Goal: Task Accomplishment & Management: Complete application form

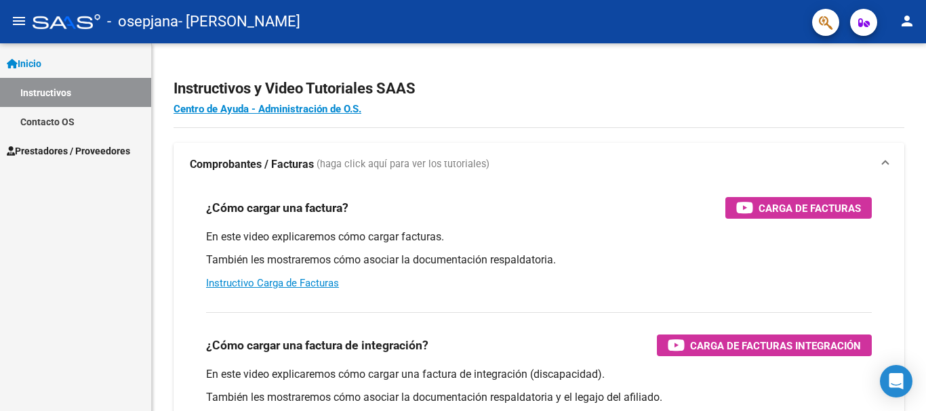
click at [86, 141] on link "Prestadores / Proveedores" at bounding box center [75, 150] width 151 height 29
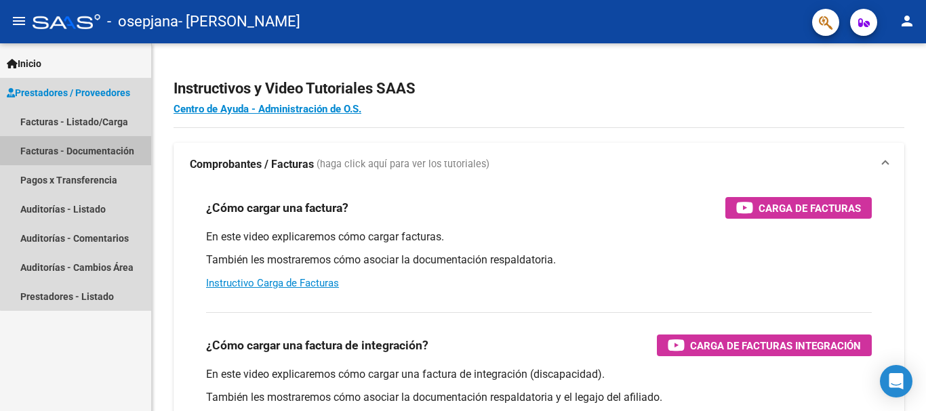
click at [86, 141] on link "Facturas - Documentación" at bounding box center [75, 150] width 151 height 29
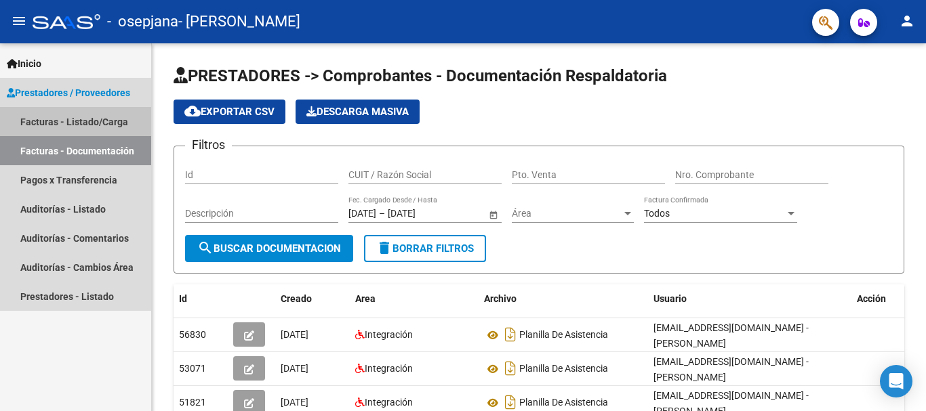
click at [91, 125] on link "Facturas - Listado/Carga" at bounding box center [75, 121] width 151 height 29
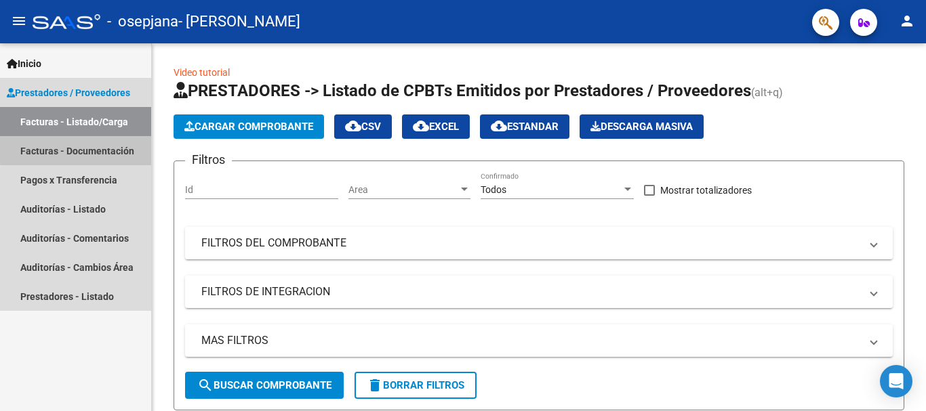
click at [91, 148] on link "Facturas - Documentación" at bounding box center [75, 150] width 151 height 29
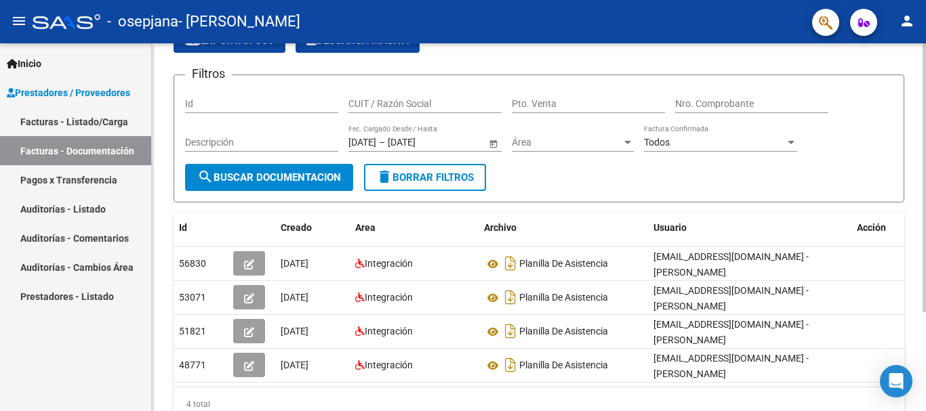
scroll to position [136, 0]
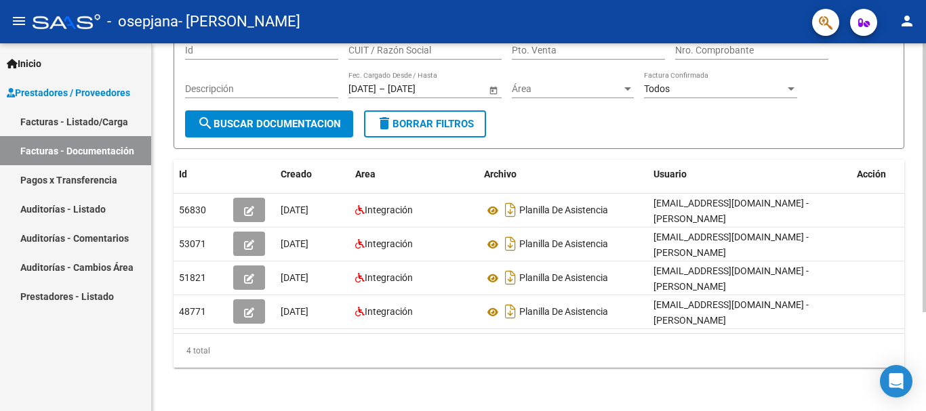
click at [925, 242] on div at bounding box center [923, 276] width 3 height 269
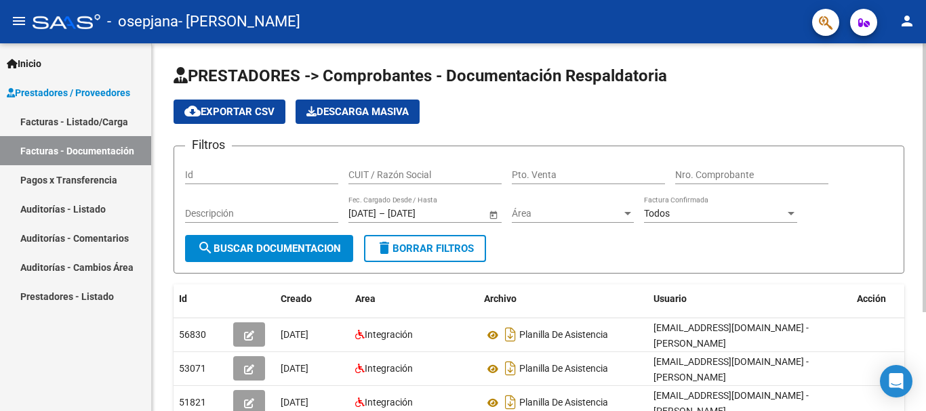
click at [925, 106] on div at bounding box center [923, 227] width 3 height 368
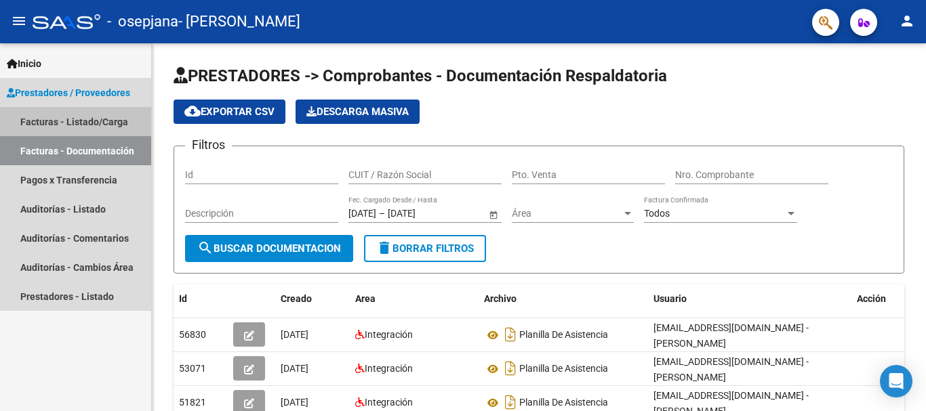
click at [81, 125] on link "Facturas - Listado/Carga" at bounding box center [75, 121] width 151 height 29
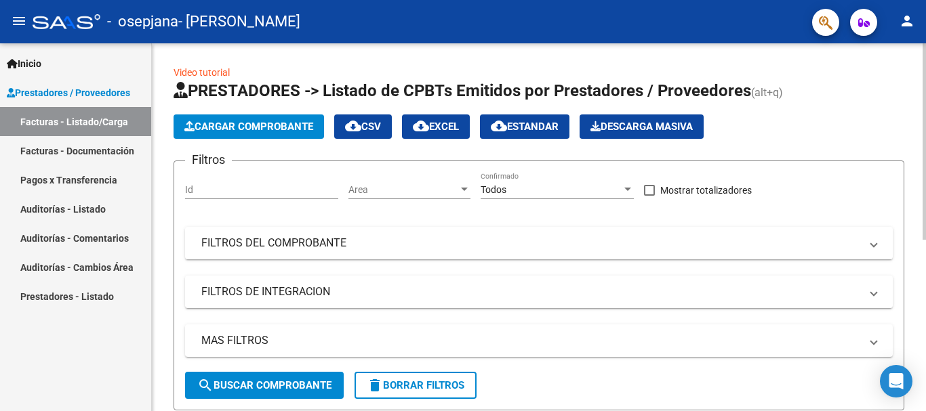
click at [206, 123] on span "Cargar Comprobante" at bounding box center [248, 127] width 129 height 12
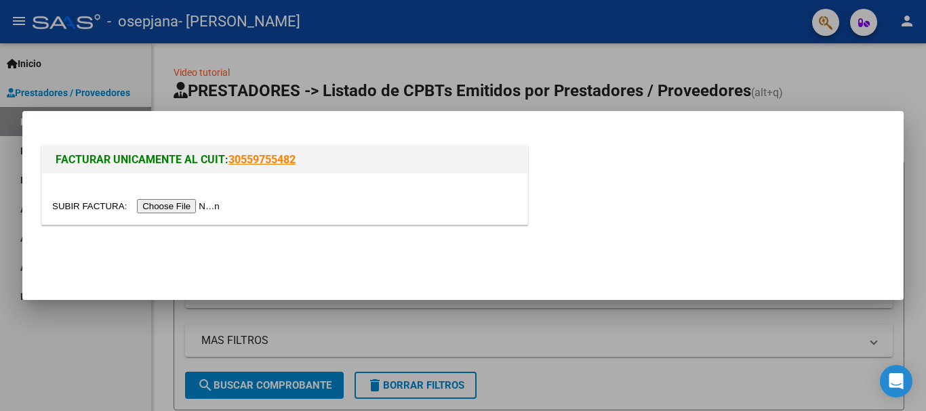
click at [168, 202] on input "file" at bounding box center [137, 206] width 171 height 14
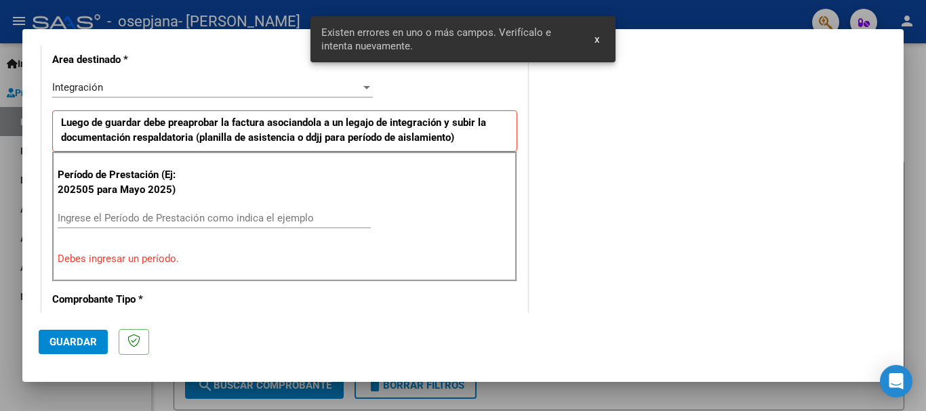
scroll to position [338, 0]
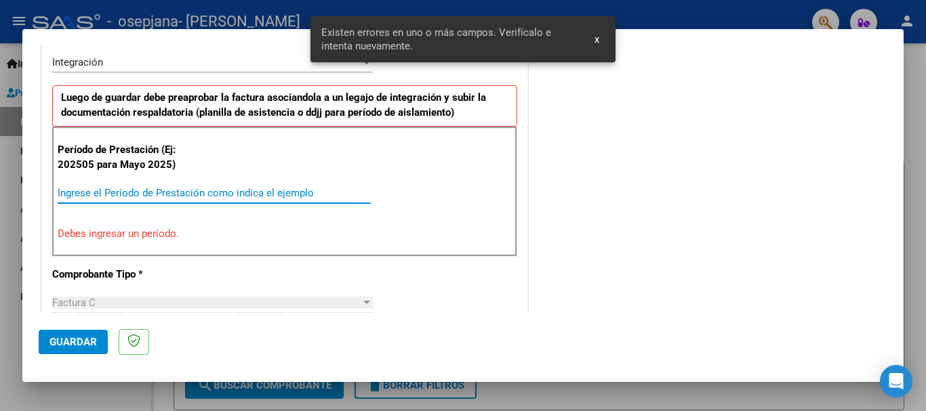
click at [155, 195] on input "Ingrese el Período de Prestación como indica el ejemplo" at bounding box center [214, 193] width 313 height 12
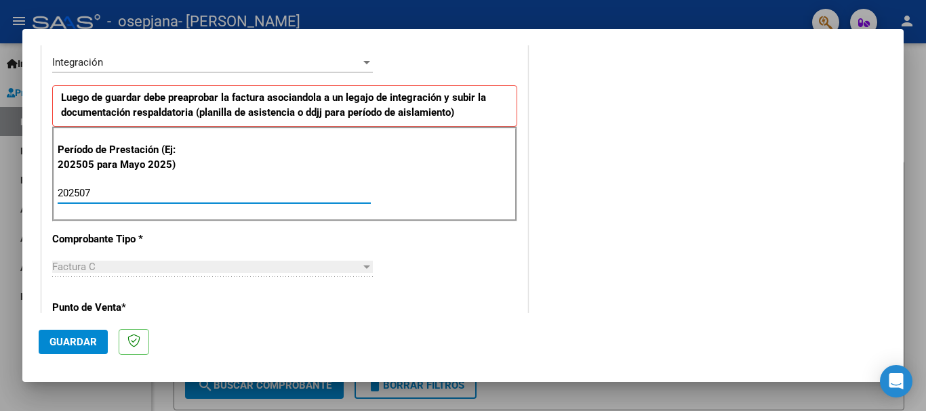
type input "202507"
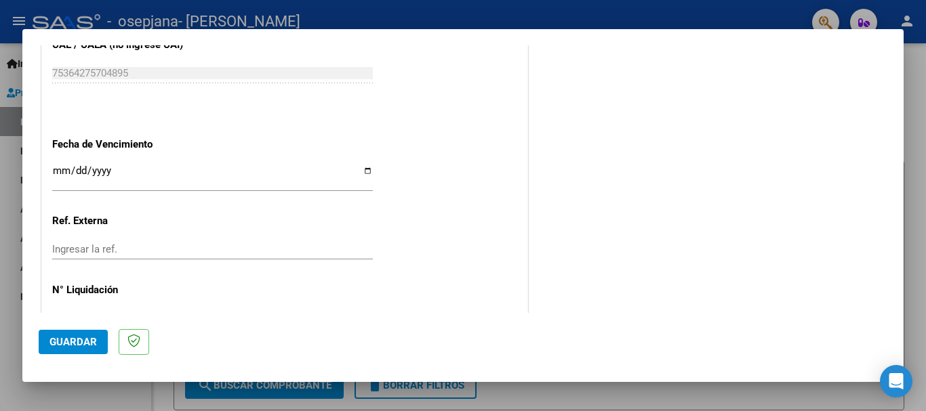
scroll to position [887, 0]
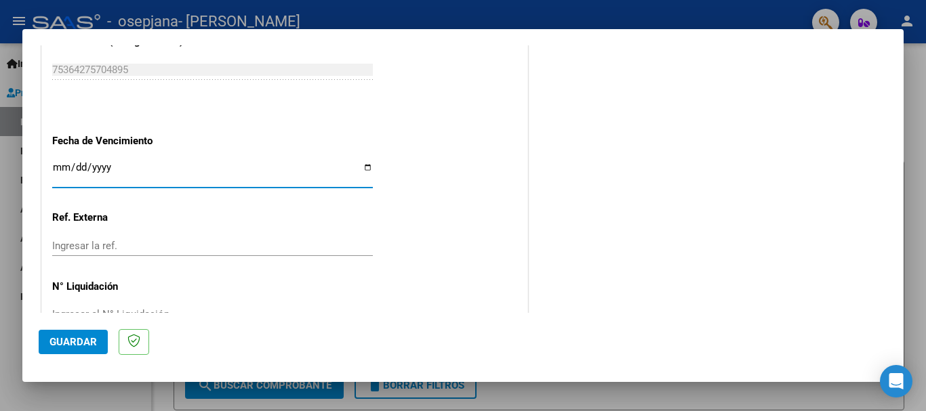
click at [367, 167] on input "Ingresar la fecha" at bounding box center [212, 173] width 321 height 22
type input "[DATE]"
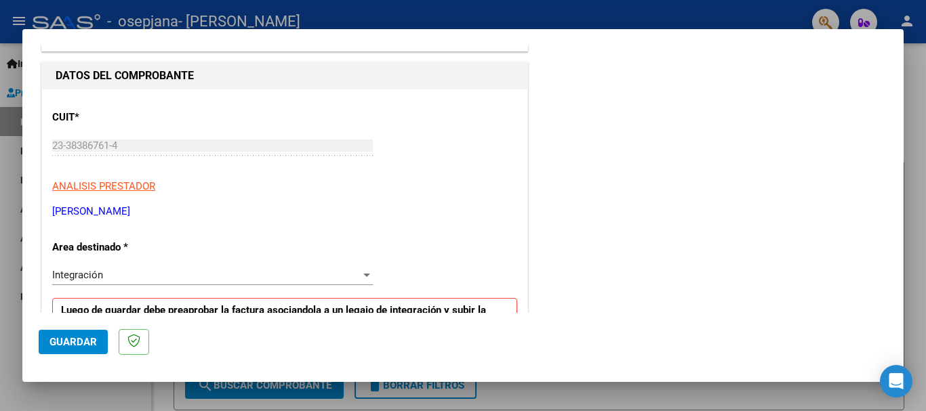
scroll to position [112, 0]
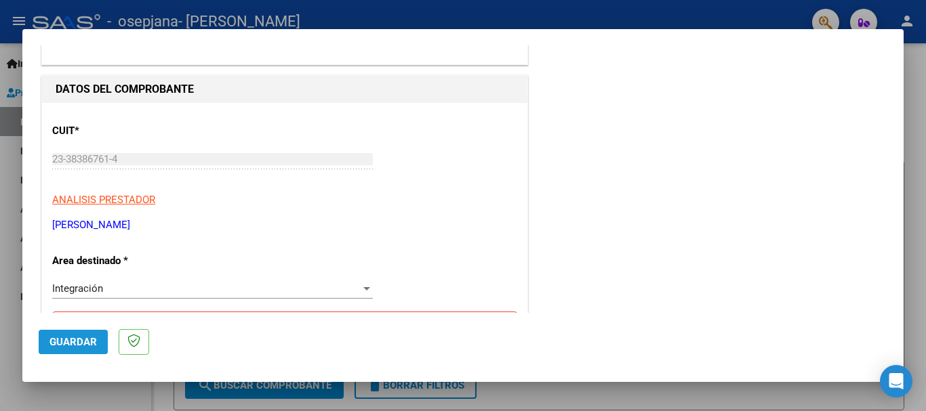
click at [77, 346] on span "Guardar" at bounding box center [72, 342] width 47 height 12
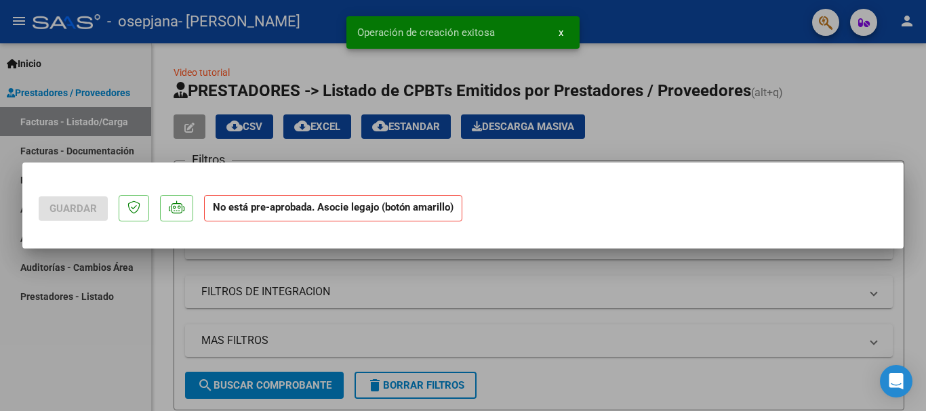
scroll to position [0, 0]
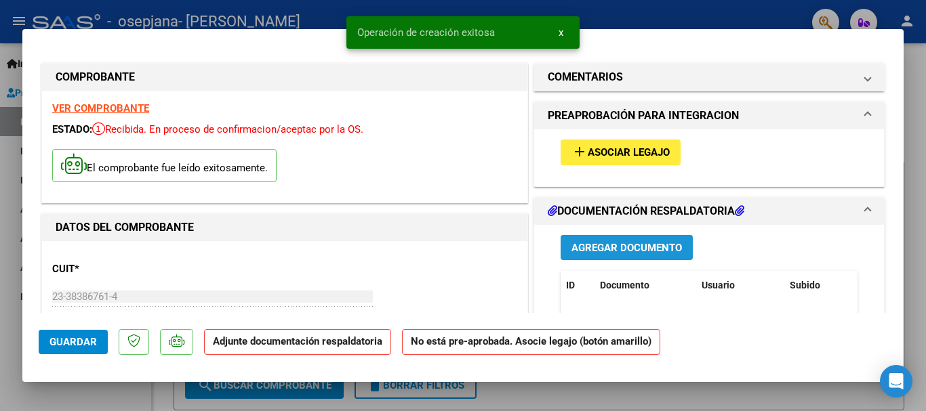
click at [611, 245] on span "Agregar Documento" at bounding box center [626, 248] width 110 height 12
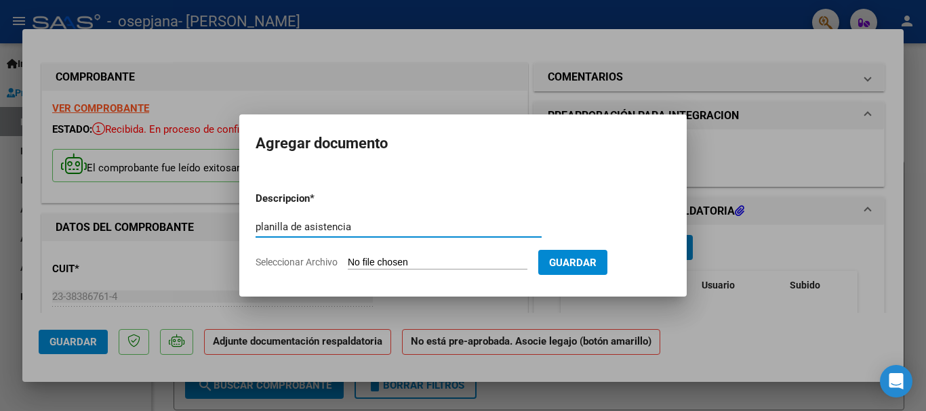
type input "planilla de asistencia"
click at [369, 268] on input "Seleccionar Archivo" at bounding box center [438, 263] width 180 height 13
type input "C:\fakepath\julio psicologia [PERSON_NAME].pdf"
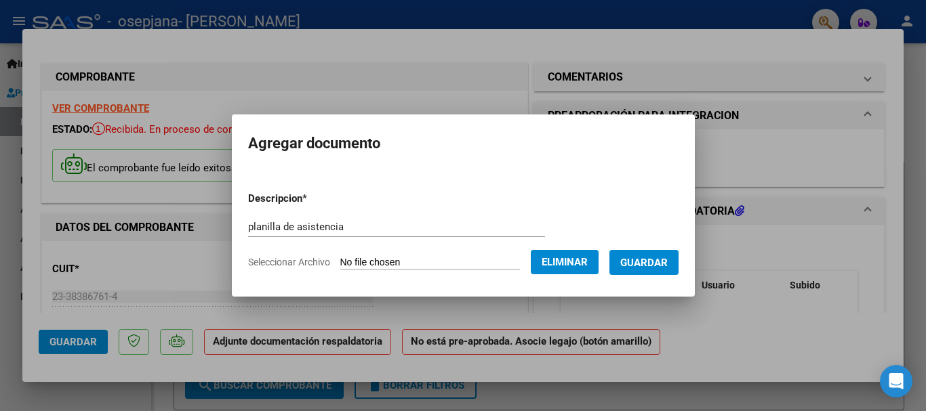
click at [655, 261] on span "Guardar" at bounding box center [643, 263] width 47 height 12
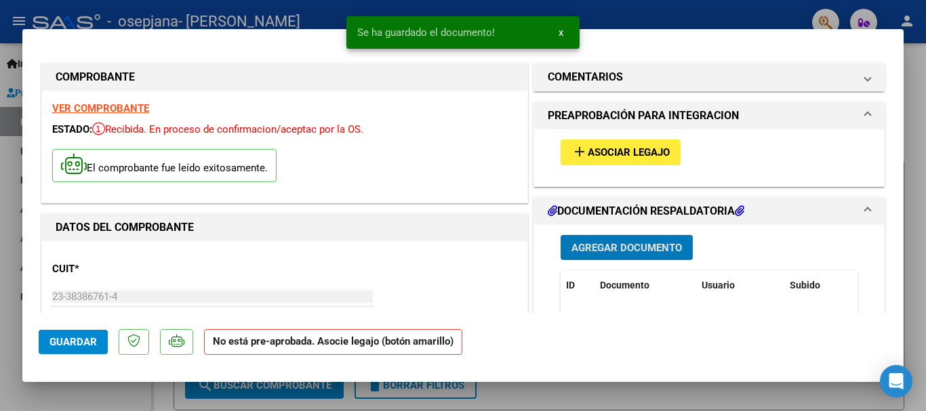
click at [608, 142] on button "add Asociar Legajo" at bounding box center [620, 152] width 120 height 25
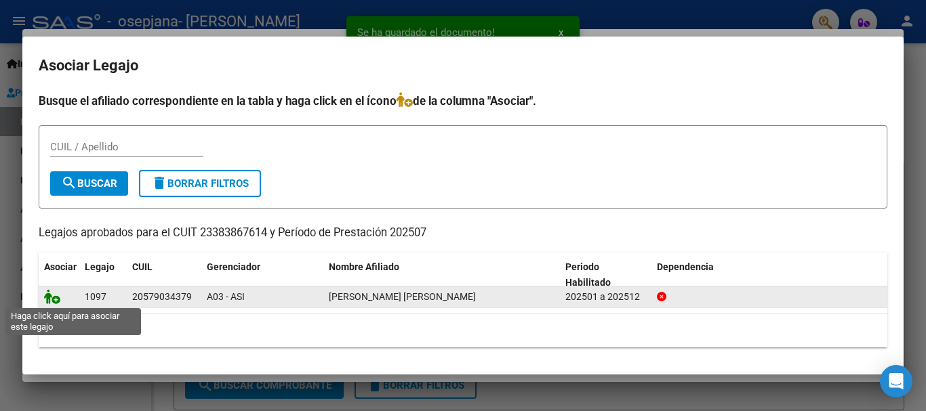
click at [50, 300] on icon at bounding box center [52, 296] width 16 height 15
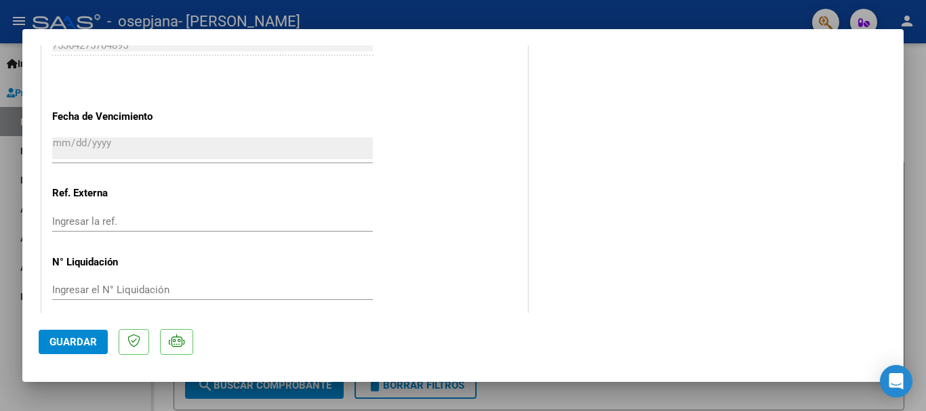
scroll to position [945, 0]
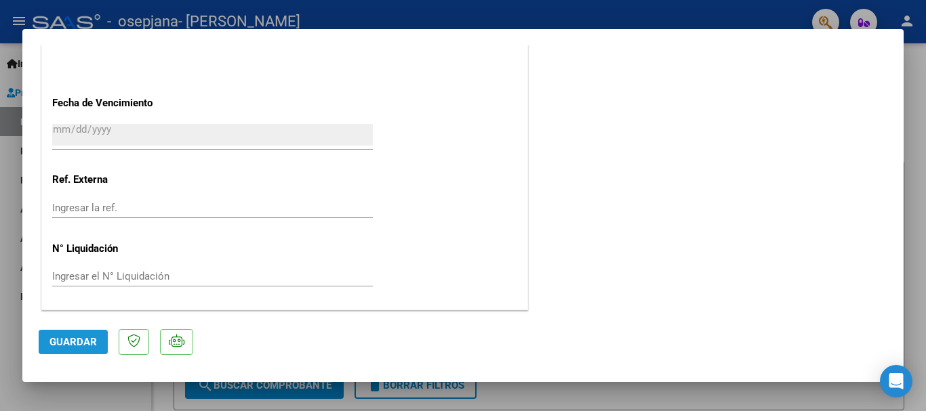
click at [79, 339] on span "Guardar" at bounding box center [72, 342] width 47 height 12
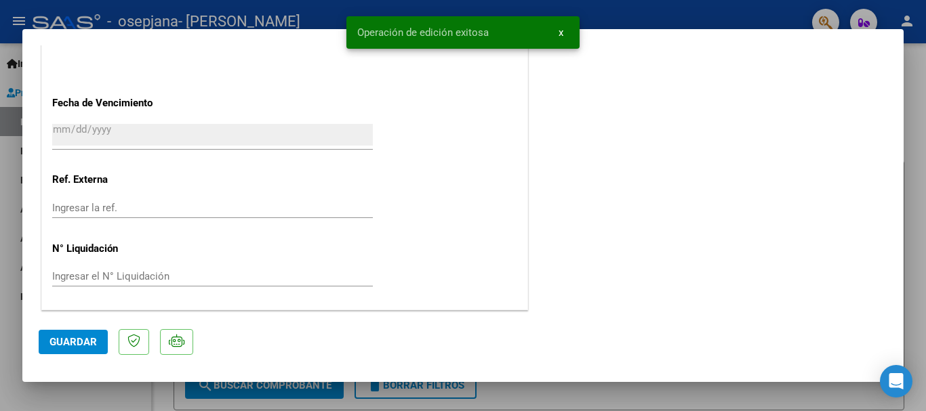
click at [912, 49] on div at bounding box center [463, 205] width 926 height 411
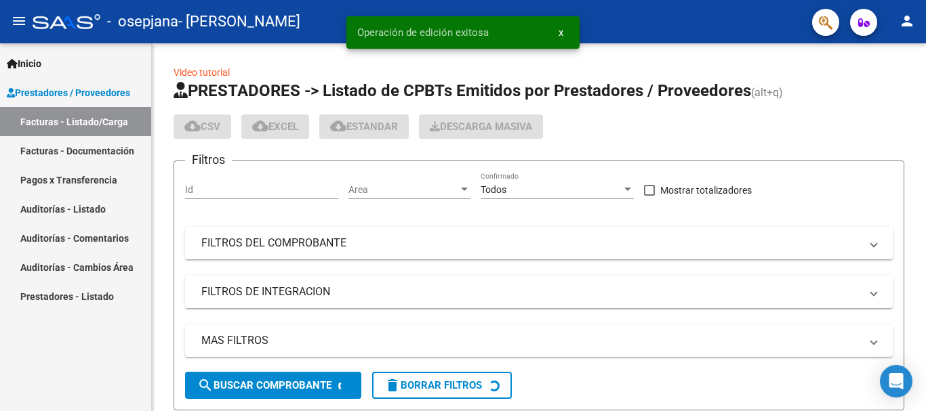
click at [912, 49] on div "Video tutorial PRESTADORES -> Listado de CPBTs Emitidos por Prestadores / Prove…" at bounding box center [539, 384] width 774 height 682
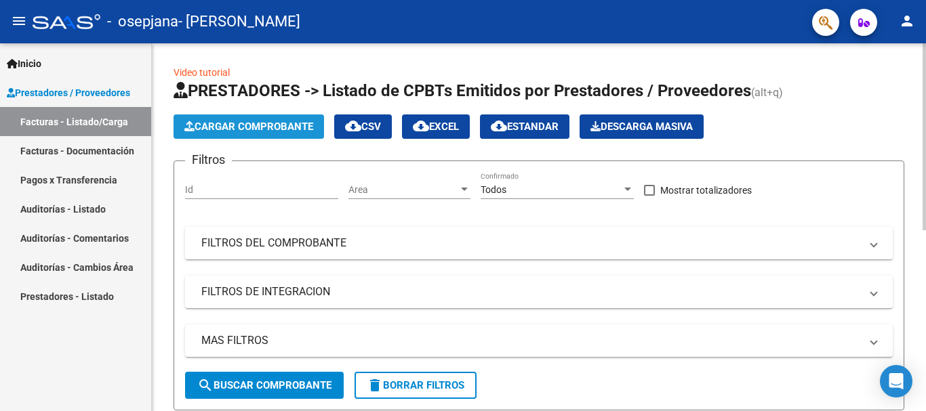
click at [234, 122] on span "Cargar Comprobante" at bounding box center [248, 127] width 129 height 12
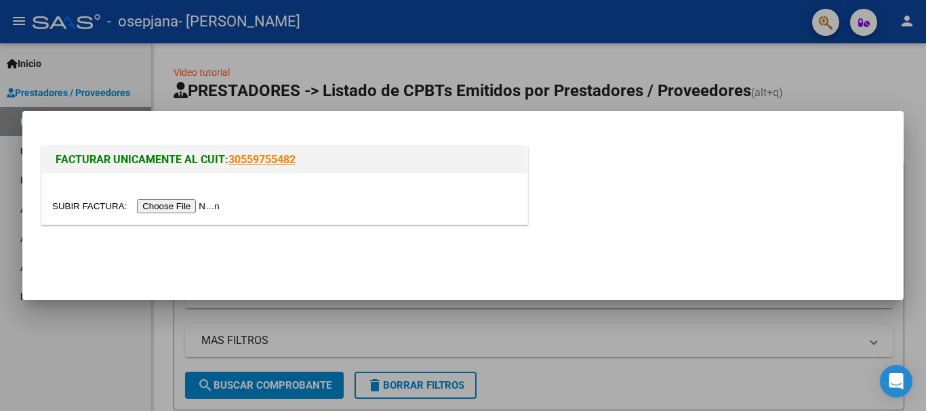
click at [201, 205] on input "file" at bounding box center [137, 206] width 171 height 14
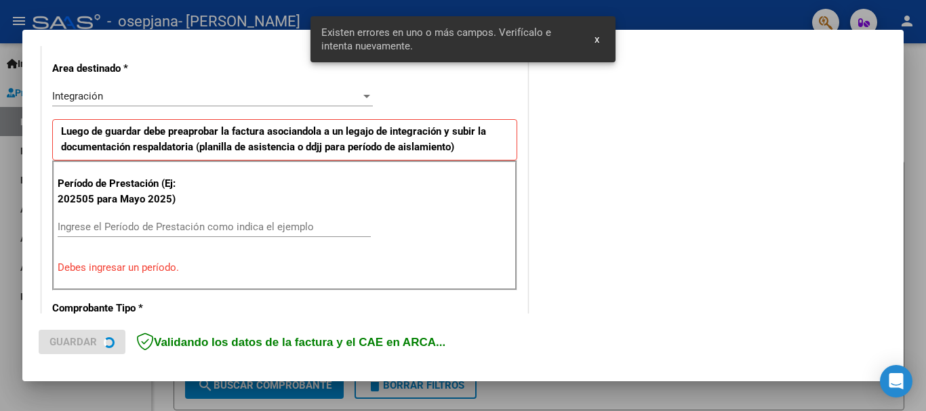
scroll to position [313, 0]
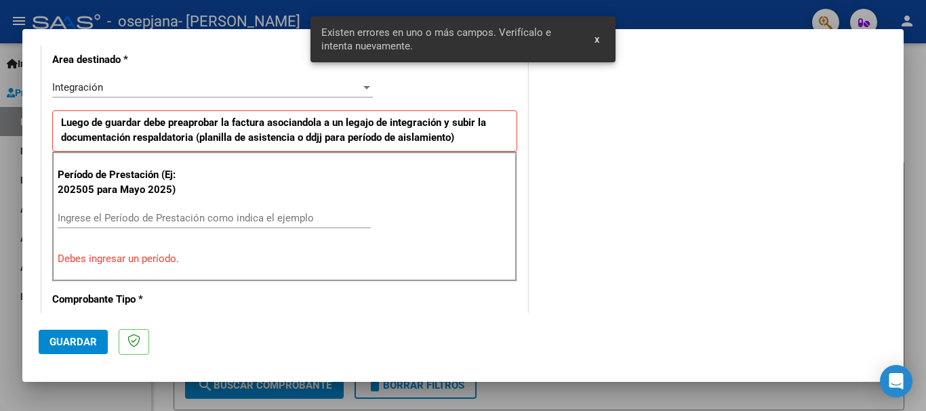
click at [151, 226] on div "Ingrese el Período de Prestación como indica el ejemplo" at bounding box center [214, 218] width 313 height 20
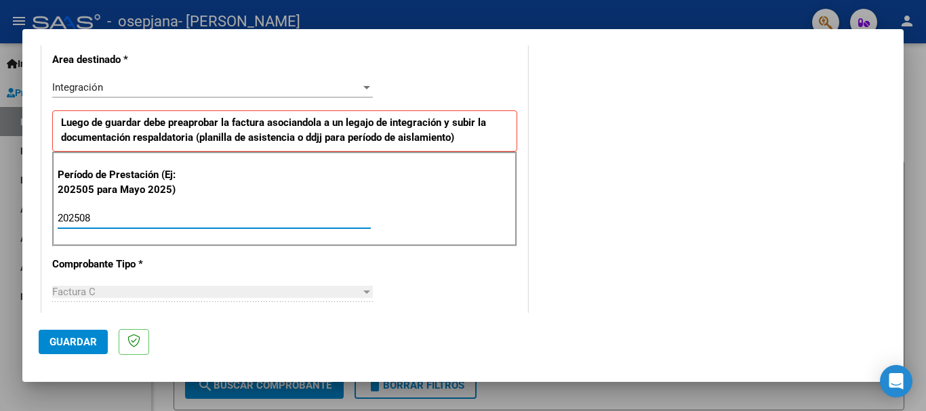
type input "202508"
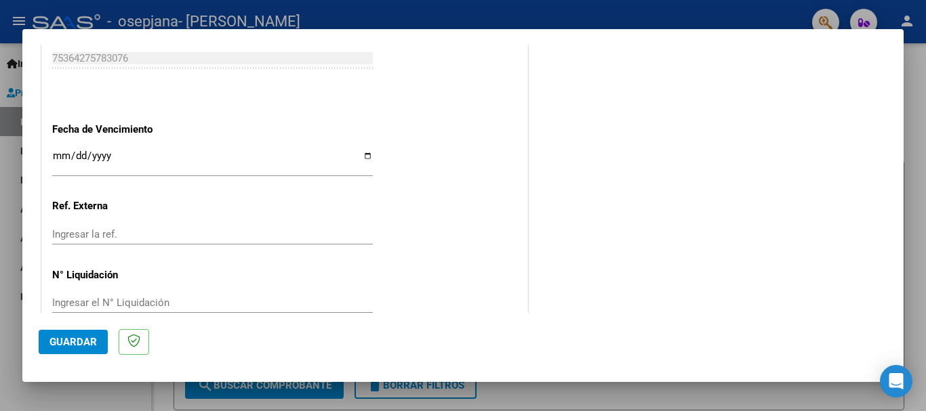
scroll to position [902, 0]
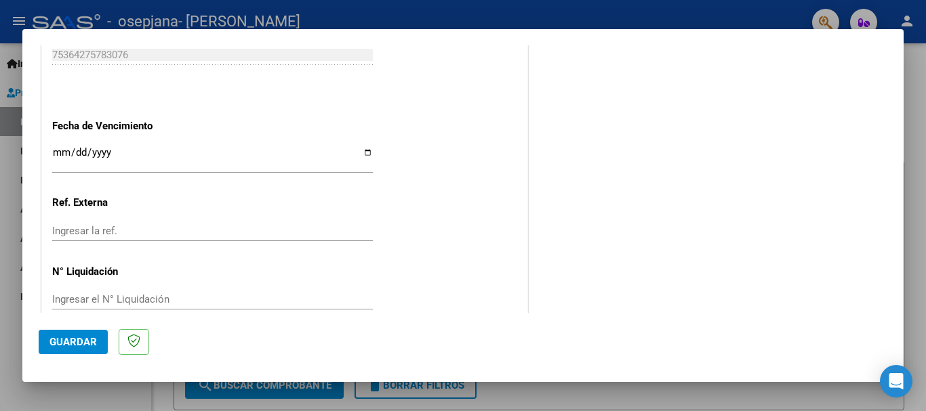
click at [366, 150] on input "Ingresar la fecha" at bounding box center [212, 158] width 321 height 22
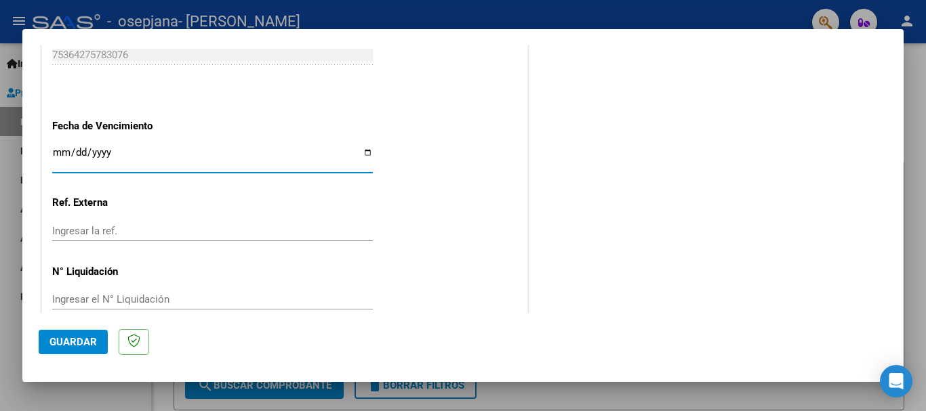
type input "[DATE]"
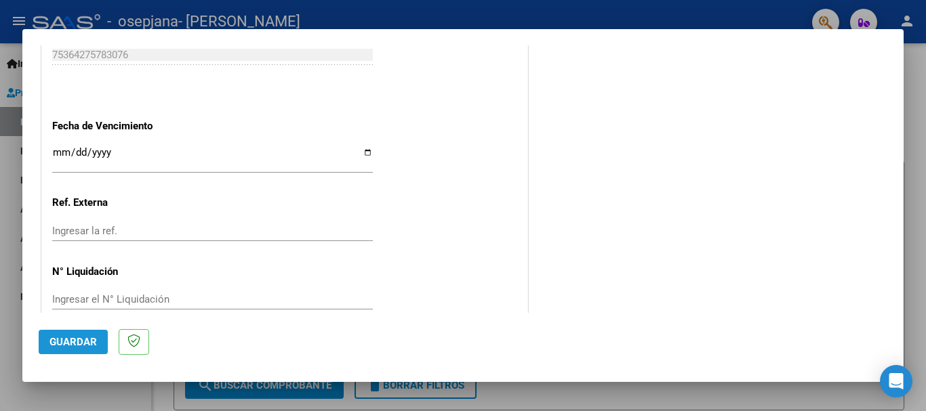
click at [86, 344] on span "Guardar" at bounding box center [72, 342] width 47 height 12
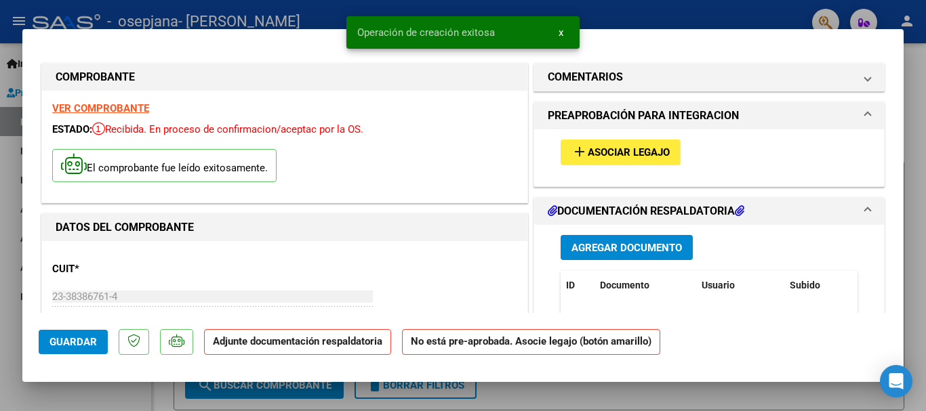
click at [608, 157] on span "Asociar Legajo" at bounding box center [629, 153] width 82 height 12
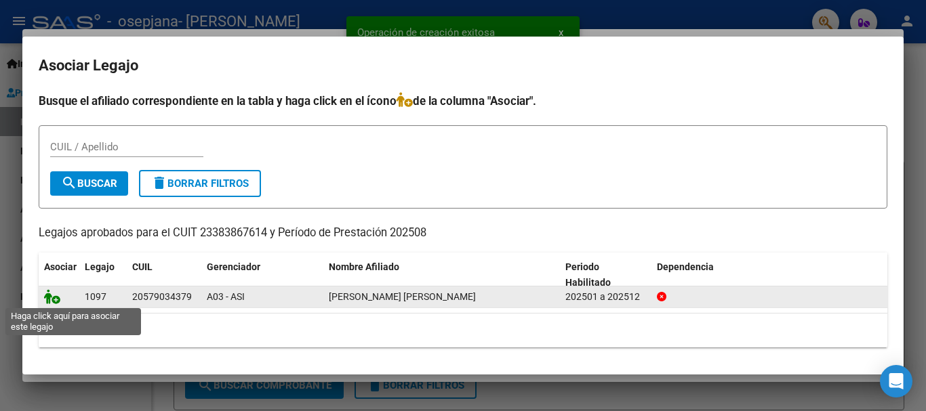
click at [49, 296] on icon at bounding box center [52, 296] width 16 height 15
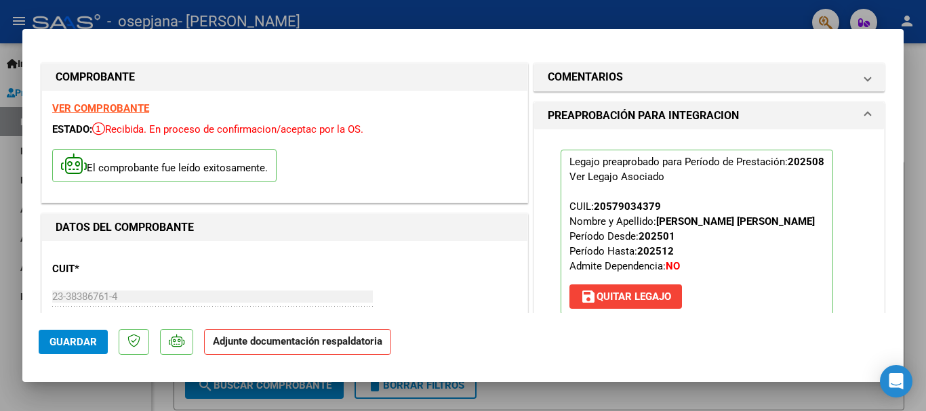
scroll to position [234, 0]
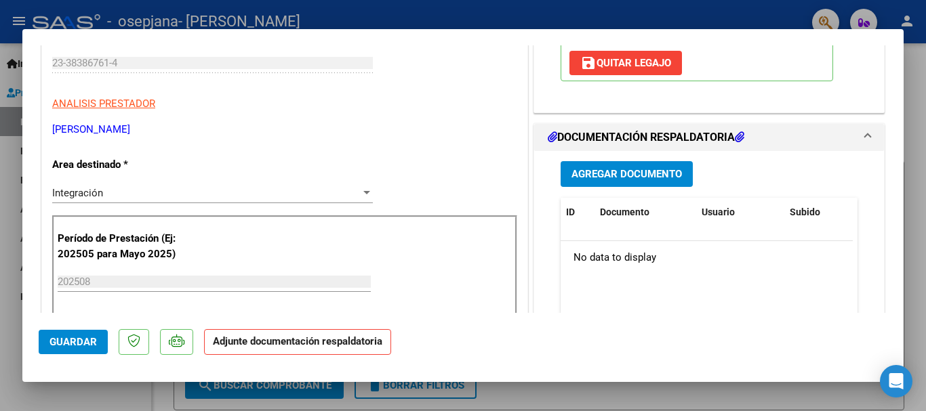
click at [577, 175] on span "Agregar Documento" at bounding box center [626, 175] width 110 height 12
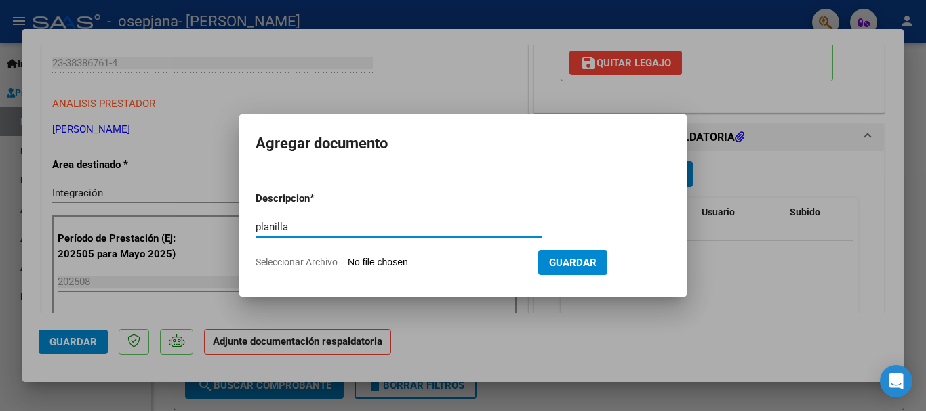
type input "planilla"
click at [385, 259] on input "Seleccionar Archivo" at bounding box center [438, 263] width 180 height 13
type input "C:\fakepath\agosto psicologia [PERSON_NAME] .pdf"
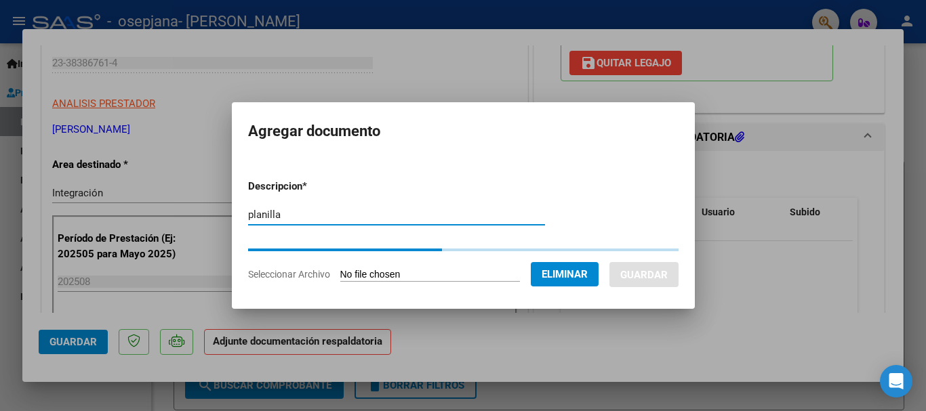
click at [388, 213] on input "planilla" at bounding box center [396, 215] width 297 height 12
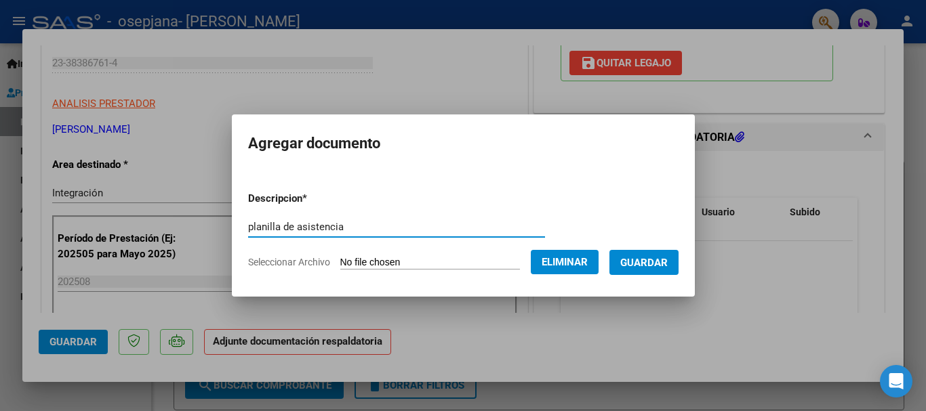
type input "planilla de asistencia"
click at [647, 262] on span "Guardar" at bounding box center [643, 263] width 47 height 12
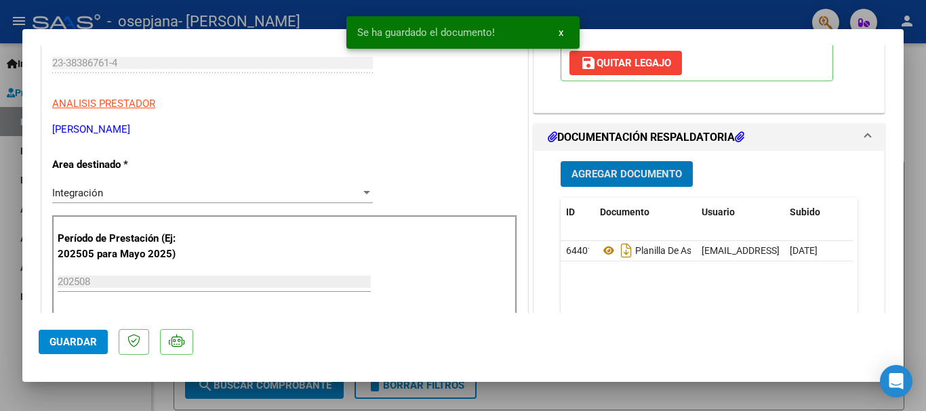
click at [94, 339] on span "Guardar" at bounding box center [72, 342] width 47 height 12
click at [16, 337] on div at bounding box center [463, 205] width 926 height 411
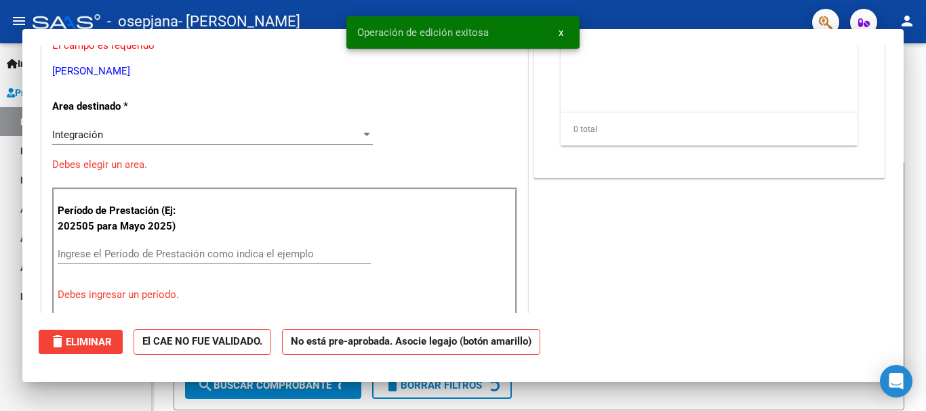
scroll to position [0, 0]
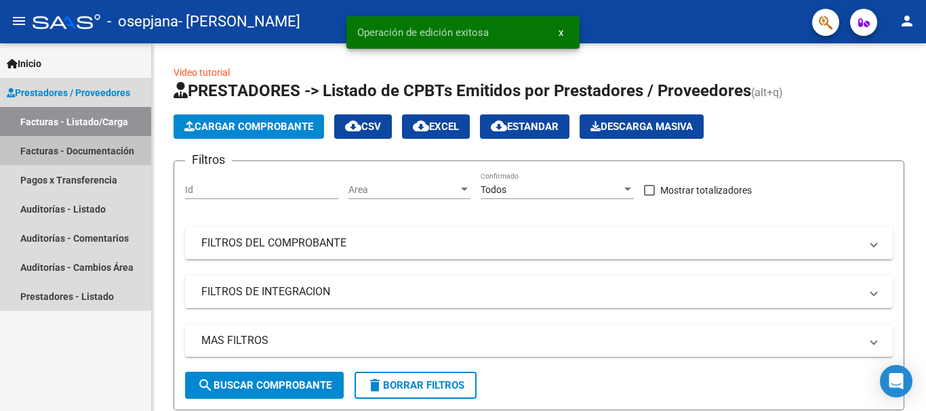
click at [130, 152] on link "Facturas - Documentación" at bounding box center [75, 150] width 151 height 29
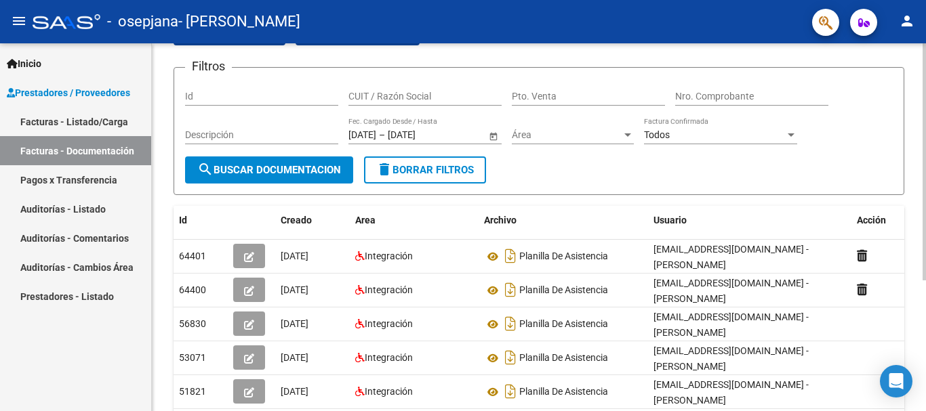
scroll to position [130, 0]
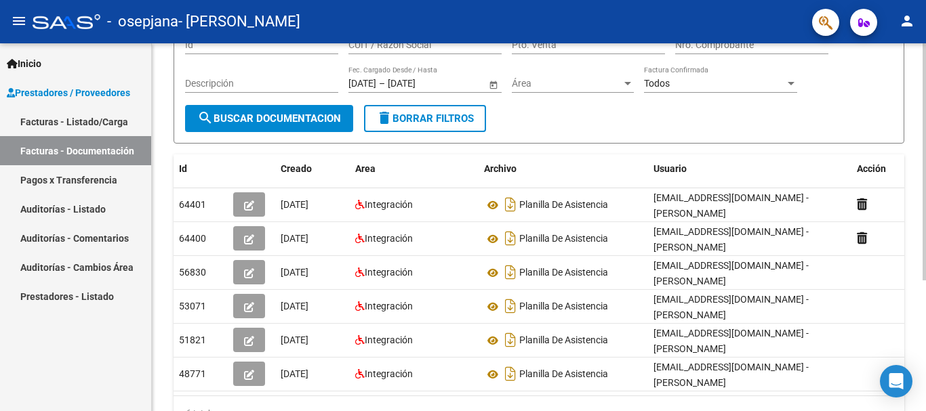
click at [925, 176] on div at bounding box center [923, 250] width 3 height 237
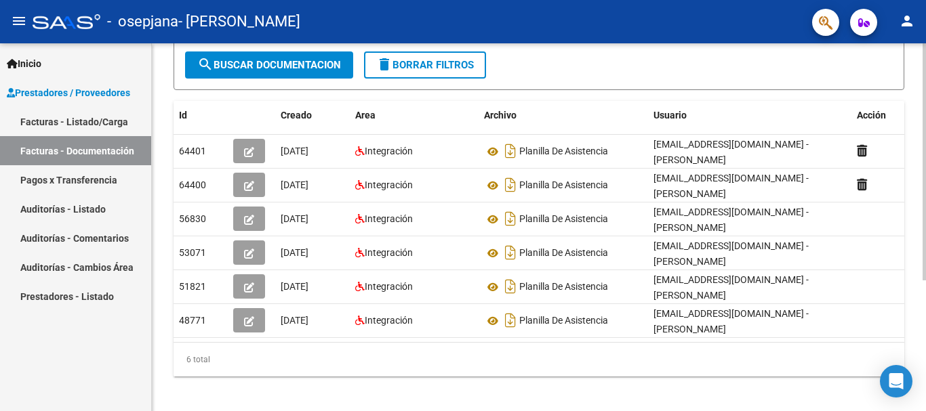
scroll to position [203, 0]
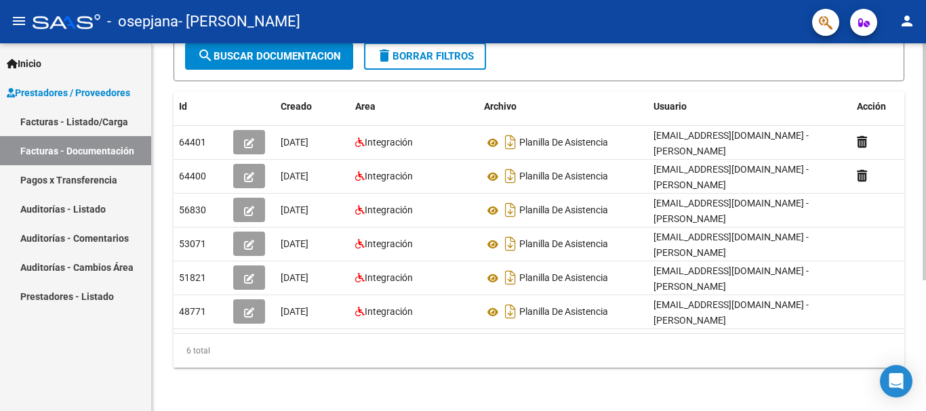
click at [925, 246] on div at bounding box center [923, 292] width 3 height 237
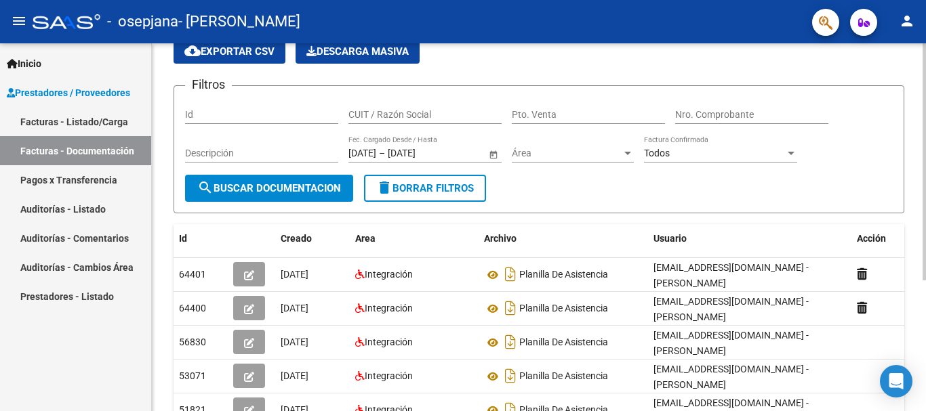
click at [925, 125] on div at bounding box center [923, 203] width 3 height 237
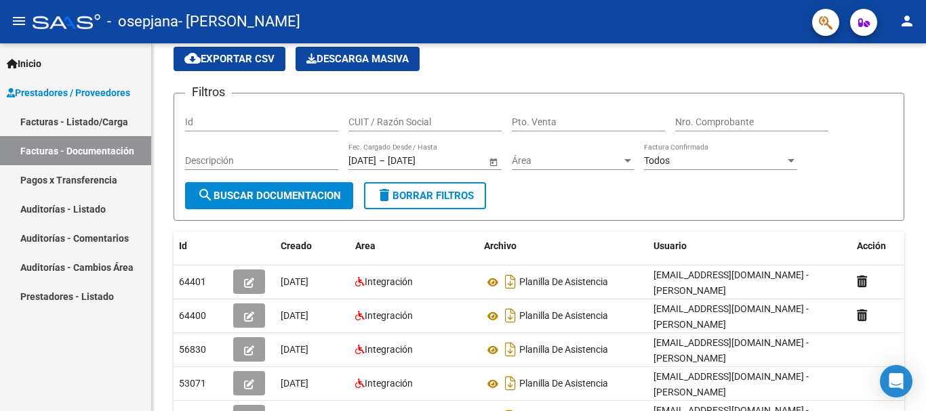
click at [47, 117] on link "Facturas - Listado/Carga" at bounding box center [75, 121] width 151 height 29
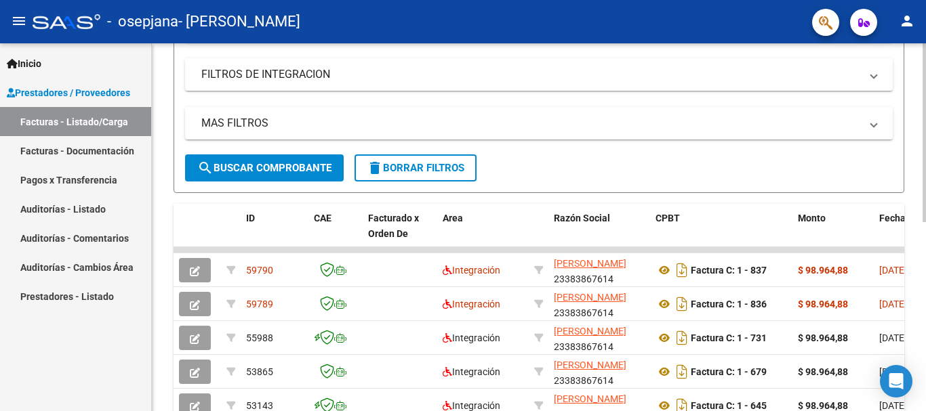
click at [925, 264] on div at bounding box center [923, 241] width 3 height 179
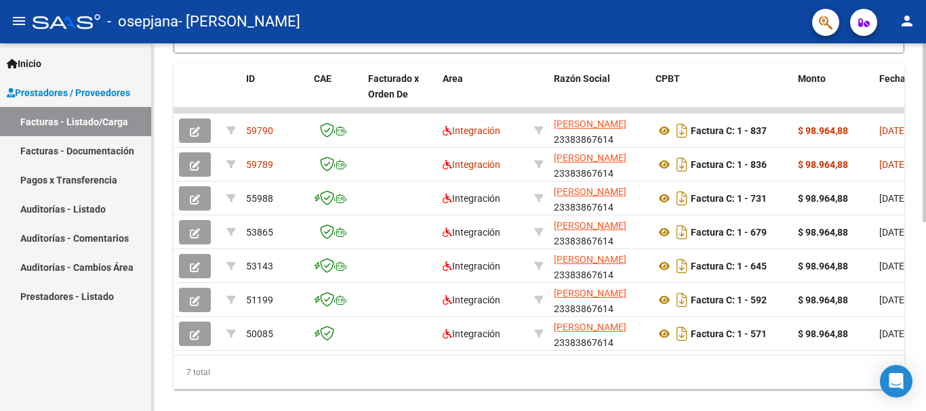
click at [925, 331] on div at bounding box center [923, 311] width 3 height 179
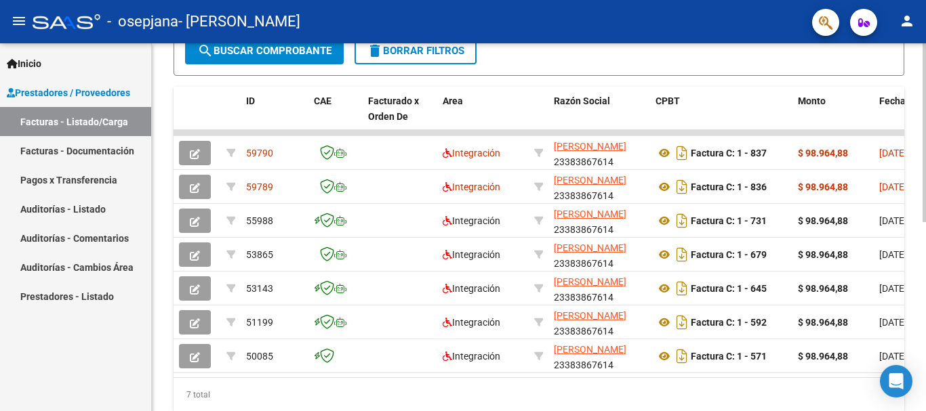
scroll to position [327, 0]
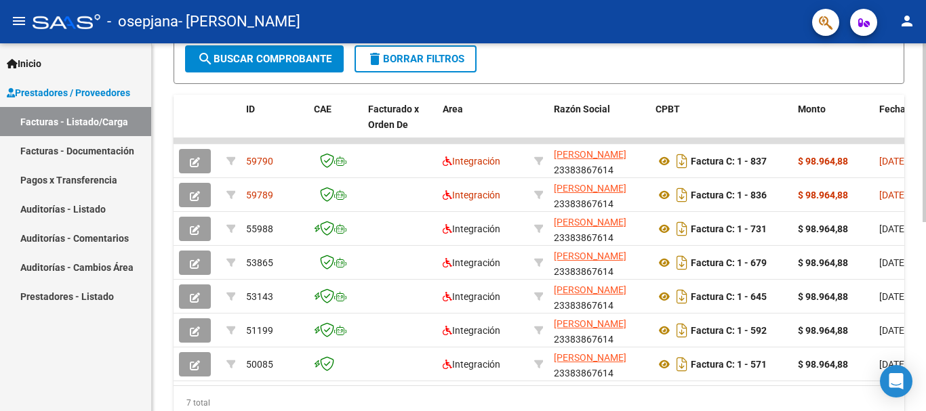
click at [925, 316] on div at bounding box center [923, 296] width 3 height 179
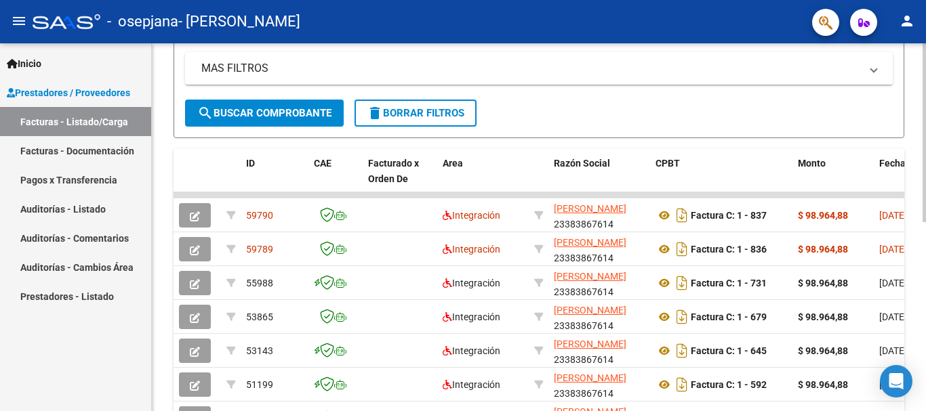
click at [925, 225] on div at bounding box center [923, 269] width 3 height 179
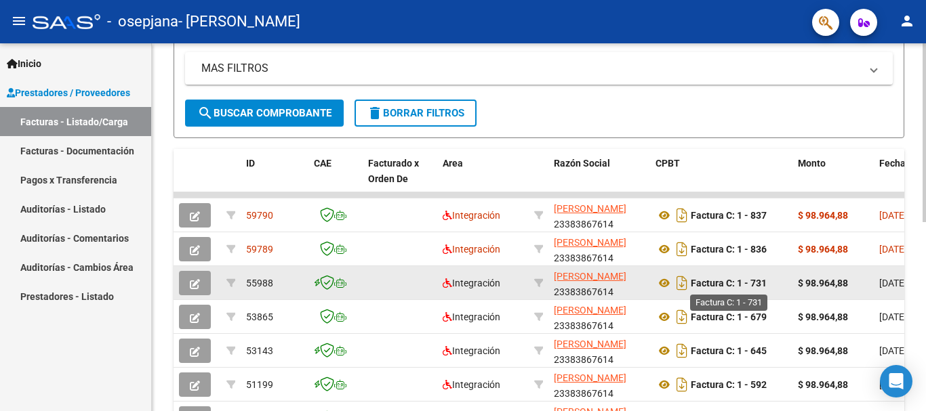
click at [735, 286] on strong "Factura C: 1 - 731" at bounding box center [729, 283] width 76 height 11
click at [666, 282] on icon at bounding box center [664, 283] width 18 height 16
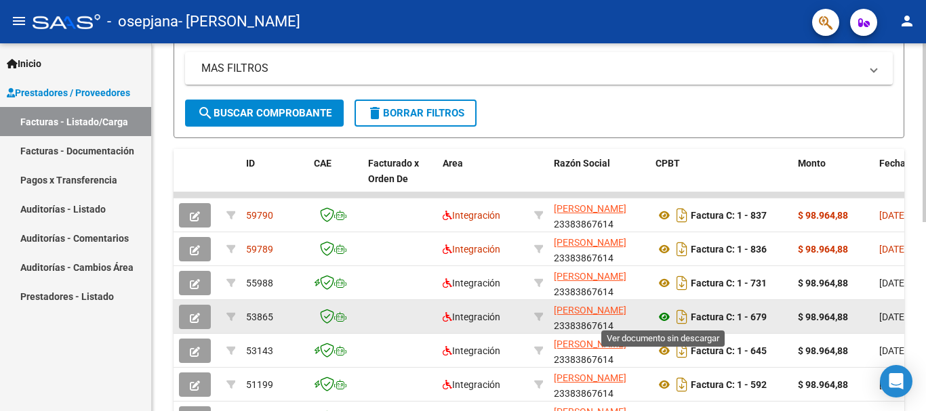
click at [665, 314] on icon at bounding box center [664, 317] width 18 height 16
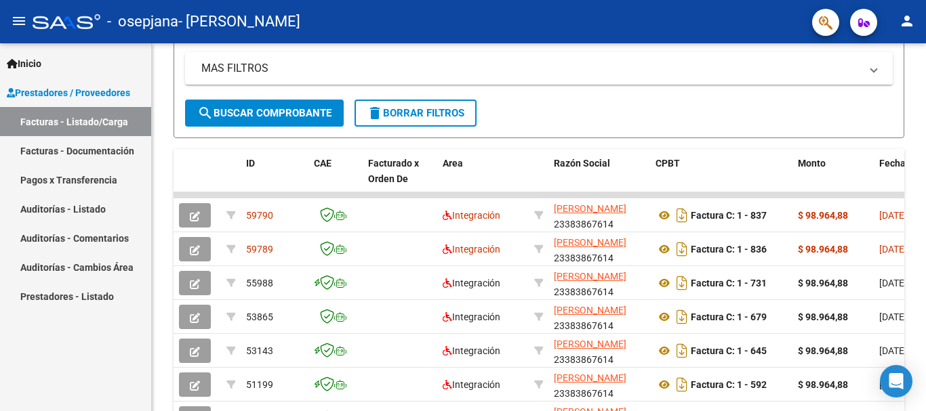
click at [118, 137] on link "Facturas - Documentación" at bounding box center [75, 150] width 151 height 29
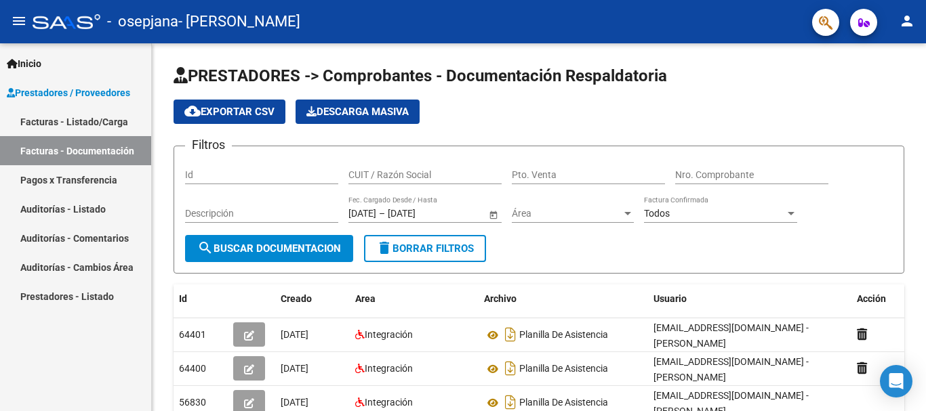
click at [83, 127] on link "Facturas - Listado/Carga" at bounding box center [75, 121] width 151 height 29
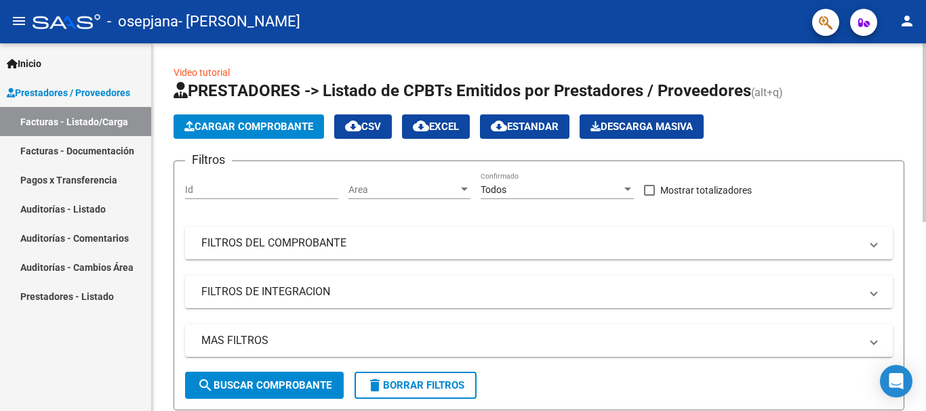
click at [244, 125] on span "Cargar Comprobante" at bounding box center [248, 127] width 129 height 12
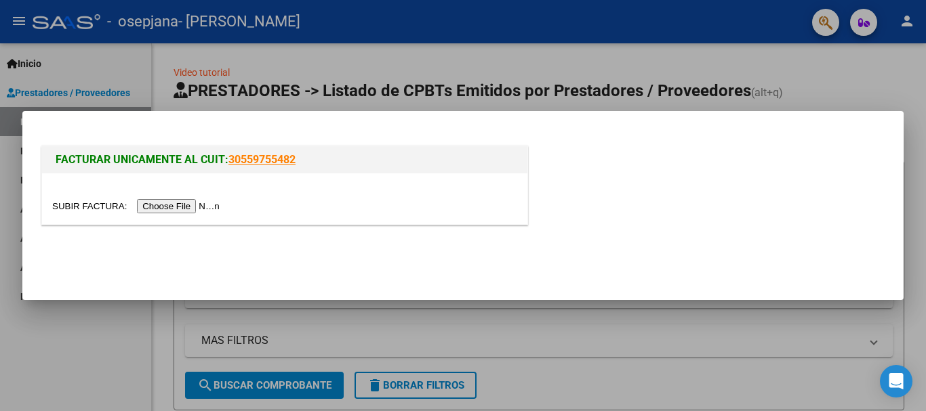
click at [207, 205] on input "file" at bounding box center [137, 206] width 171 height 14
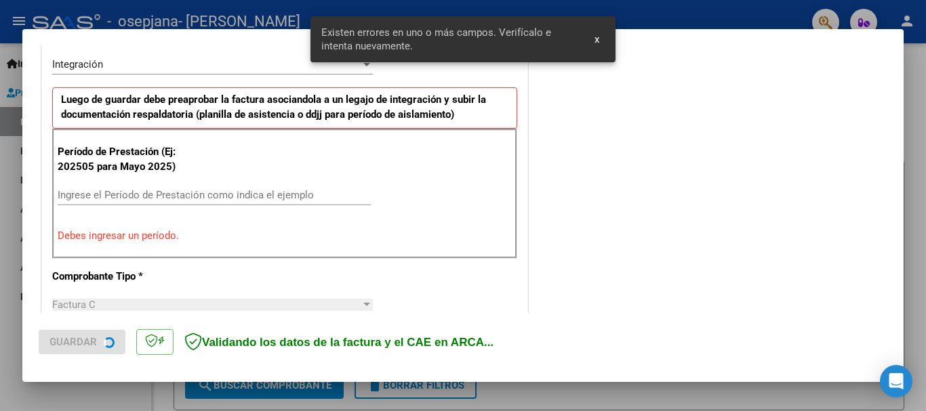
scroll to position [338, 0]
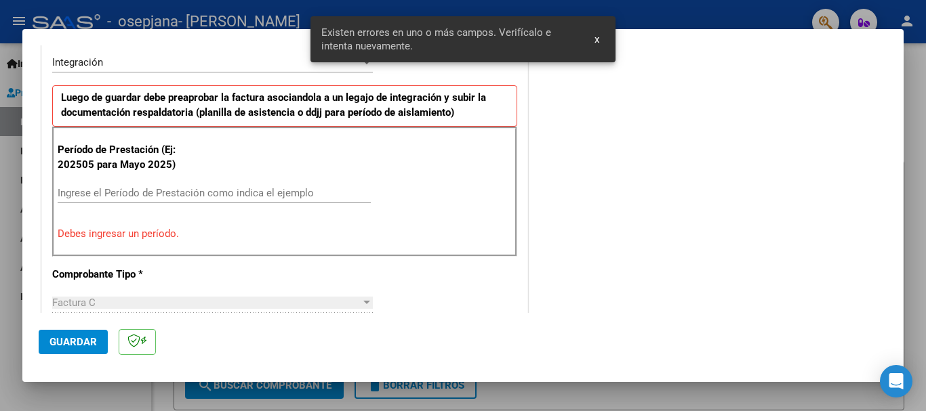
click at [175, 190] on input "Ingrese el Período de Prestación como indica el ejemplo" at bounding box center [214, 193] width 313 height 12
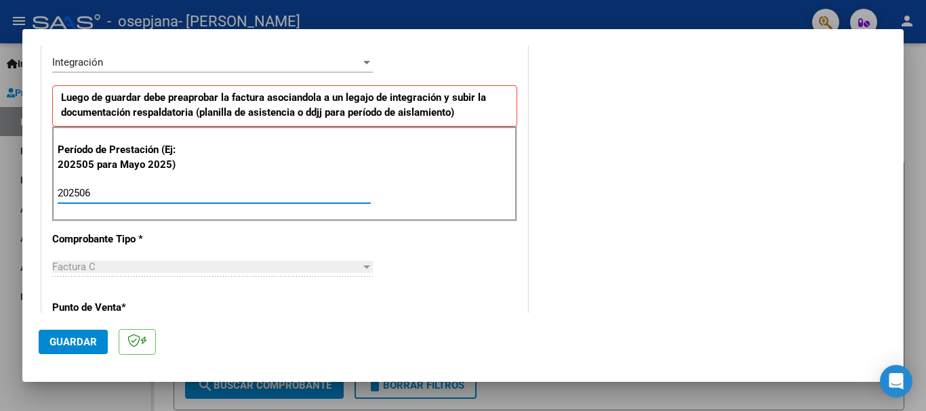
type input "202506"
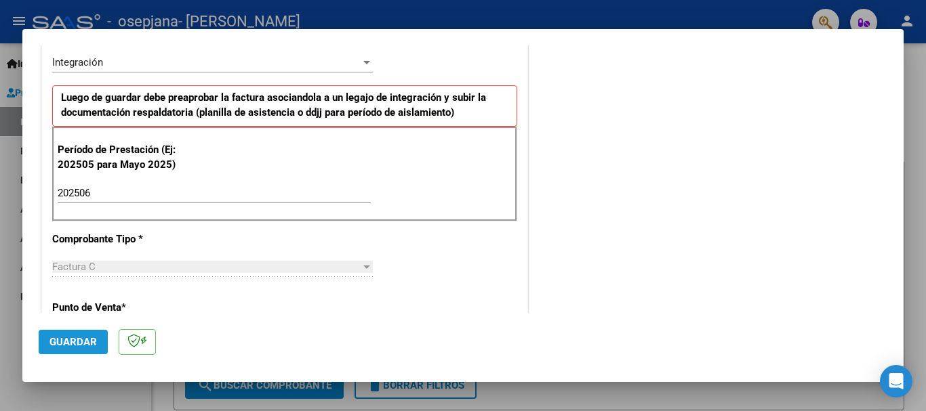
click at [70, 333] on button "Guardar" at bounding box center [73, 342] width 69 height 24
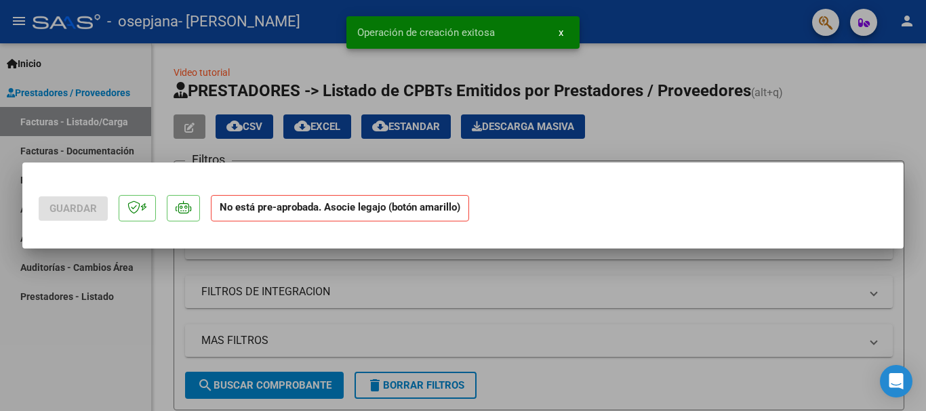
scroll to position [0, 0]
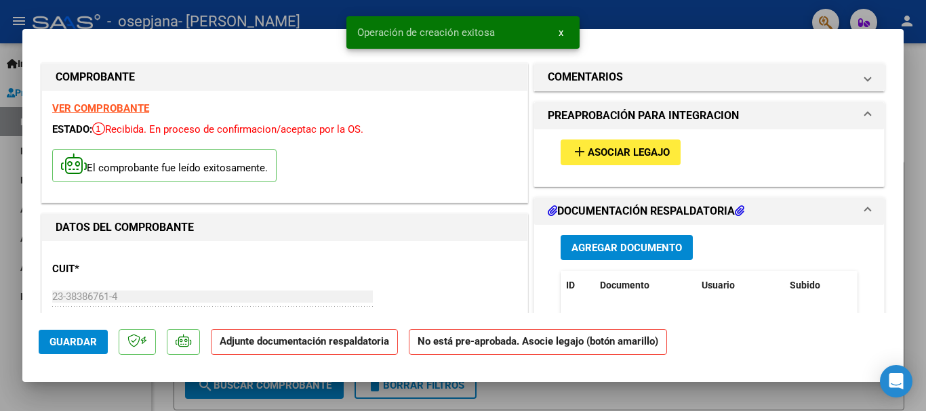
click at [591, 147] on span "Asociar Legajo" at bounding box center [629, 153] width 82 height 12
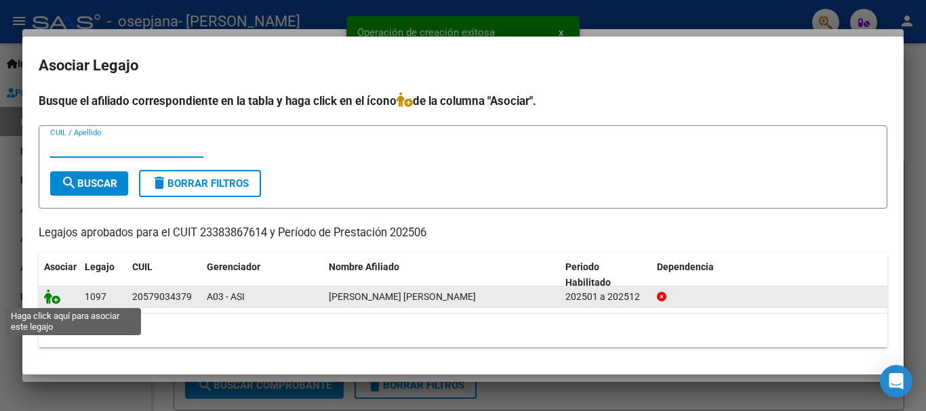
click at [54, 297] on icon at bounding box center [52, 296] width 16 height 15
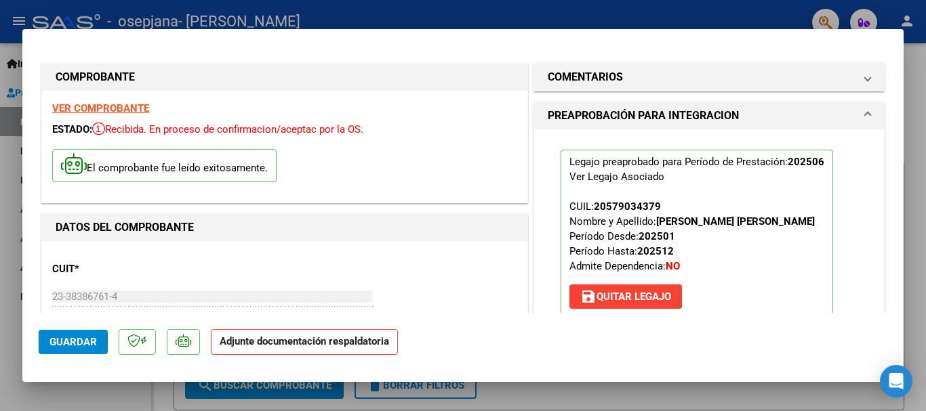
scroll to position [234, 0]
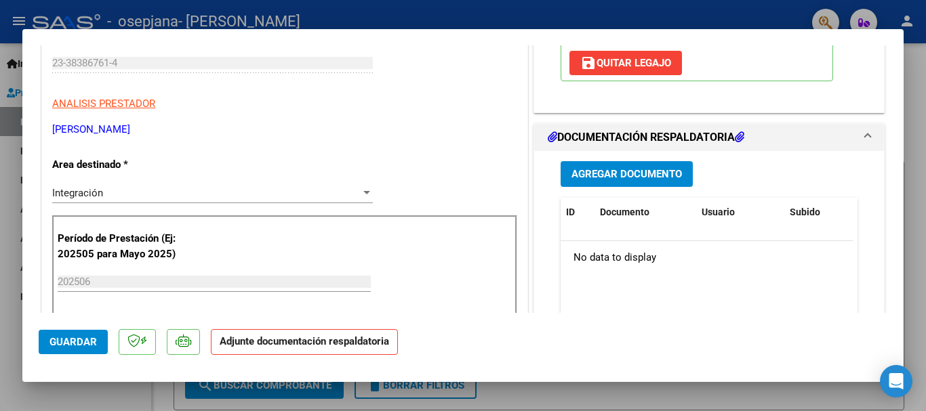
click at [681, 169] on button "Agregar Documento" at bounding box center [626, 173] width 132 height 25
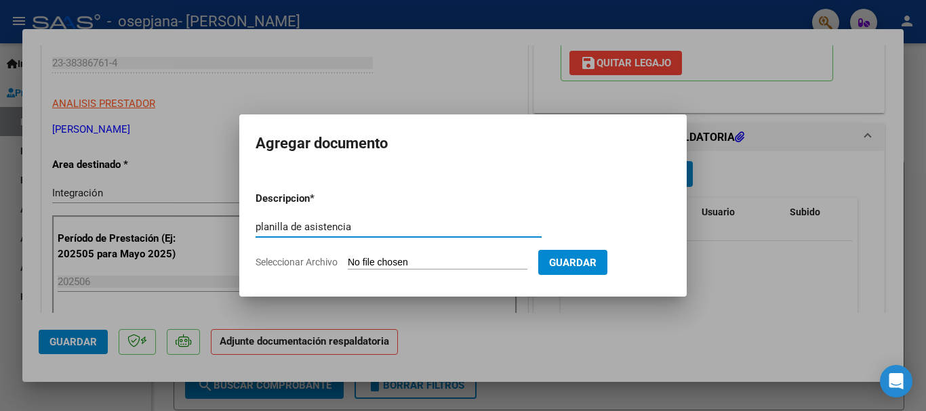
type input "planilla de asistencia"
click at [401, 254] on form "Descripcion * planilla de asistencia Escriba aquí una descripcion Seleccionar A…" at bounding box center [462, 230] width 415 height 99
click at [401, 260] on input "Seleccionar Archivo" at bounding box center [438, 263] width 180 height 13
type input "C:\fakepath\[PERSON_NAME].pdf"
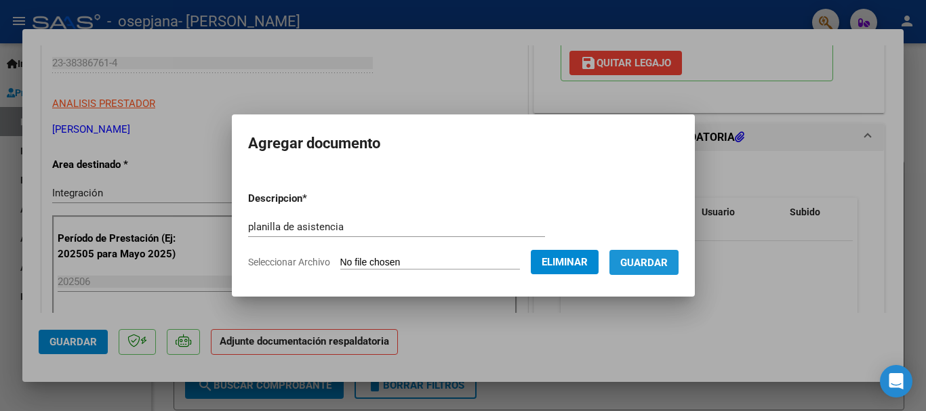
click at [641, 268] on span "Guardar" at bounding box center [643, 263] width 47 height 12
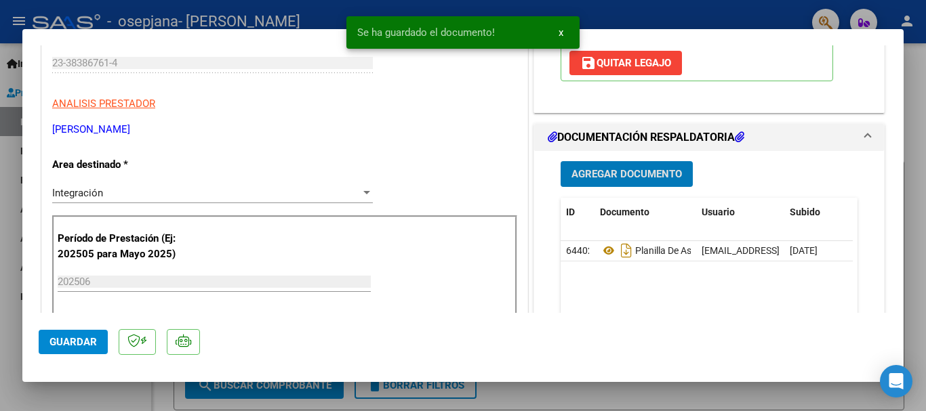
click at [73, 338] on span "Guardar" at bounding box center [72, 342] width 47 height 12
click at [66, 396] on div at bounding box center [463, 205] width 926 height 411
type input "$ 0,00"
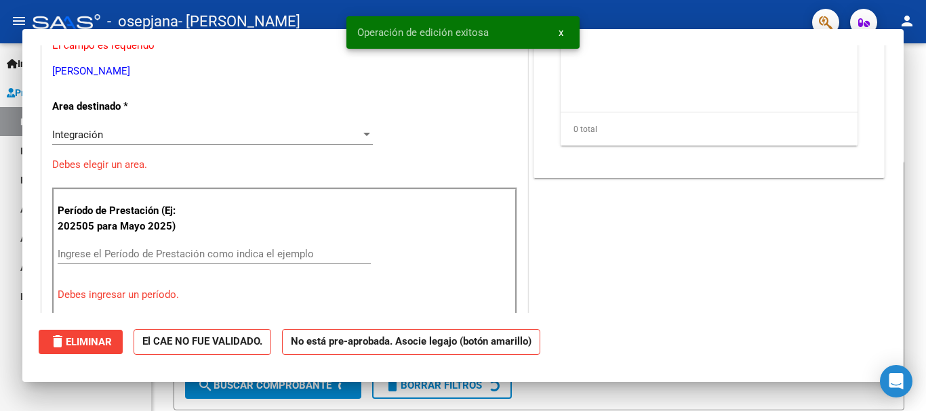
scroll to position [192, 0]
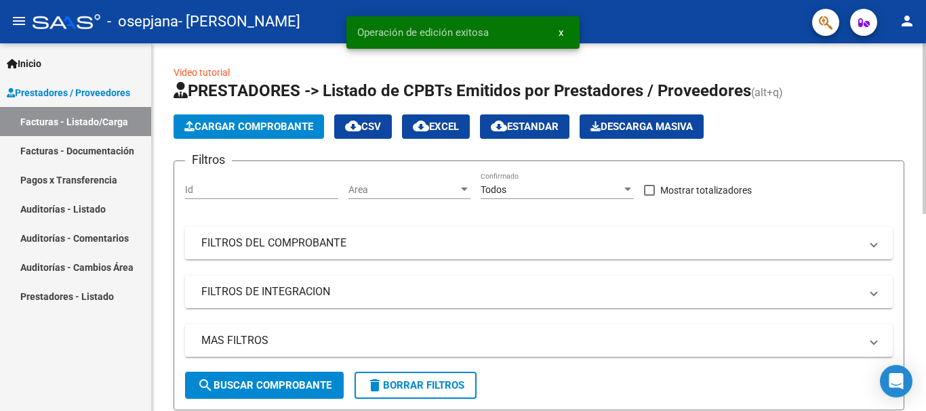
click at [925, 274] on div at bounding box center [923, 227] width 3 height 368
click at [925, 214] on div at bounding box center [923, 128] width 3 height 171
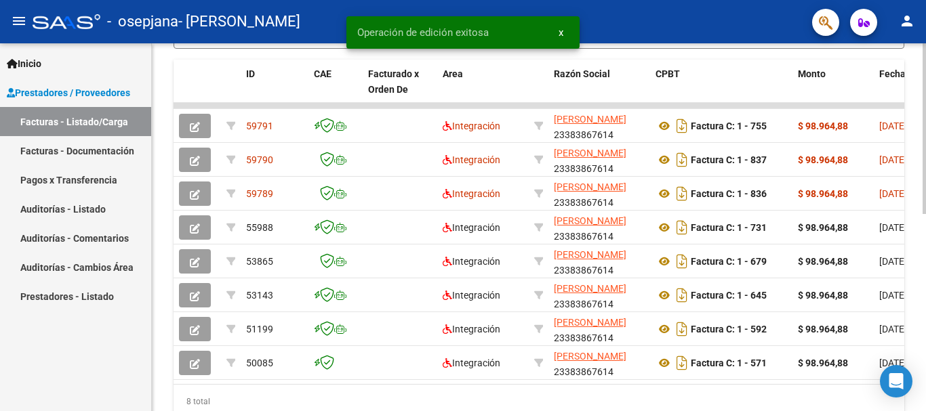
click at [925, 270] on div at bounding box center [923, 301] width 3 height 171
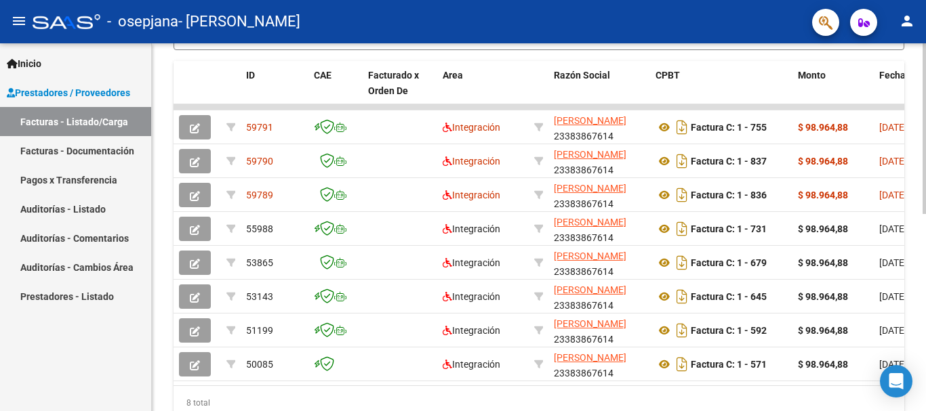
scroll to position [356, 0]
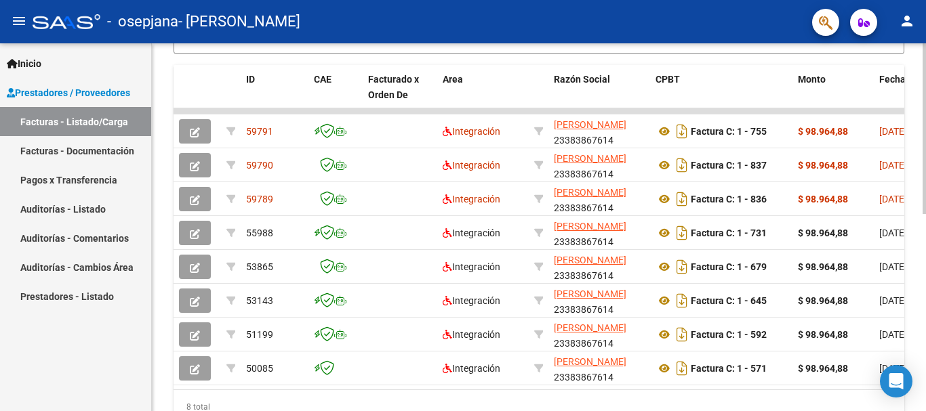
click at [925, 268] on div at bounding box center [923, 298] width 3 height 171
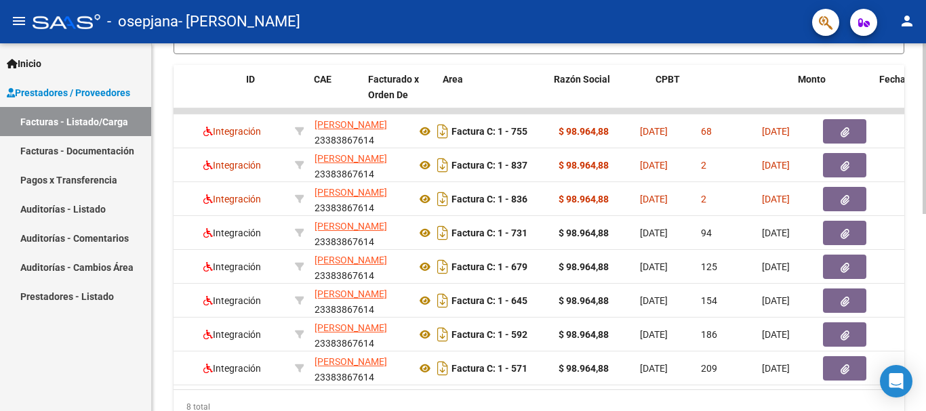
scroll to position [0, 0]
